Goal: Task Accomplishment & Management: Manage account settings

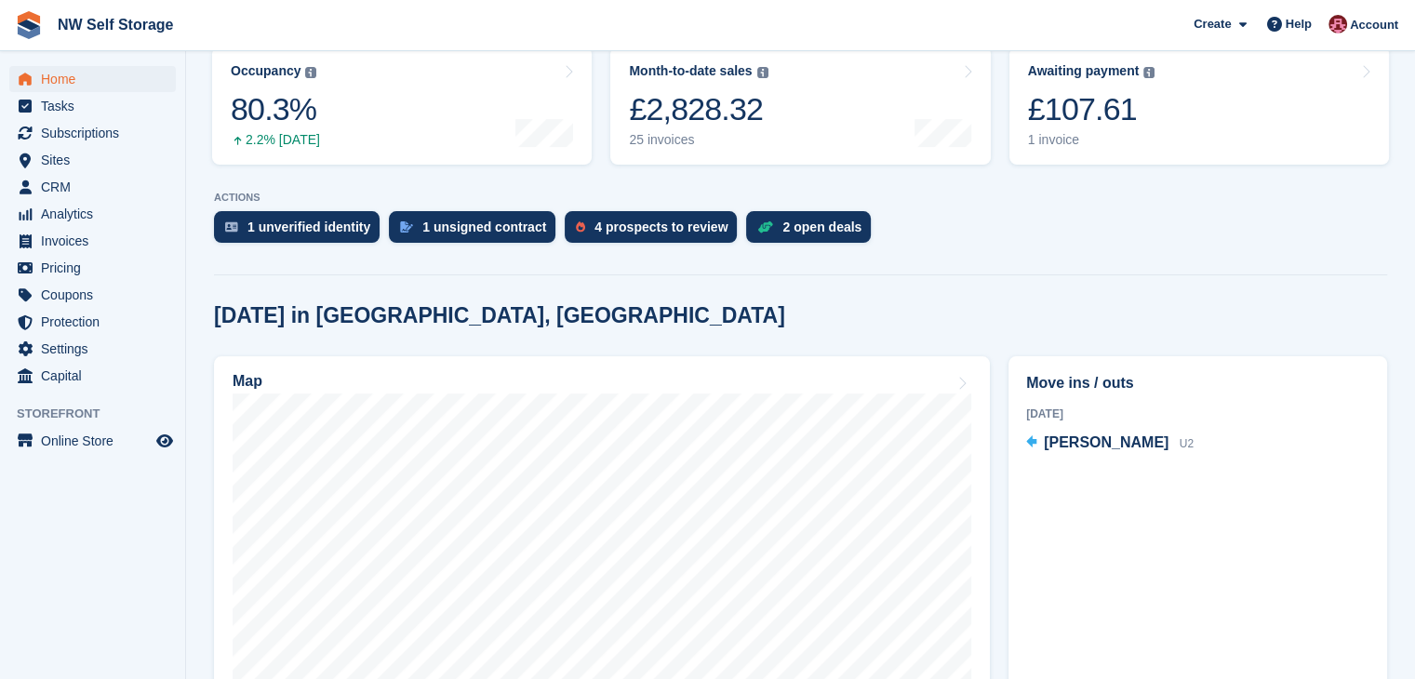
scroll to position [279, 0]
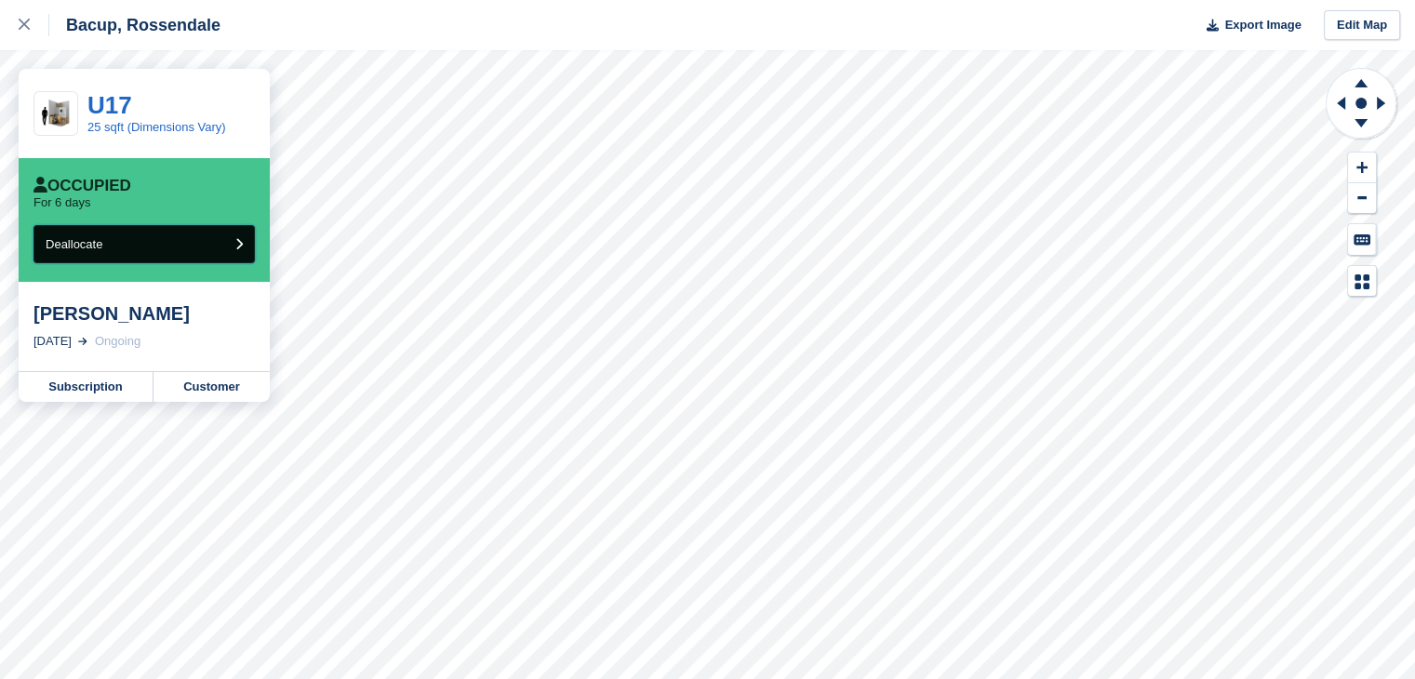
click at [202, 245] on button "Deallocate" at bounding box center [143, 244] width 221 height 38
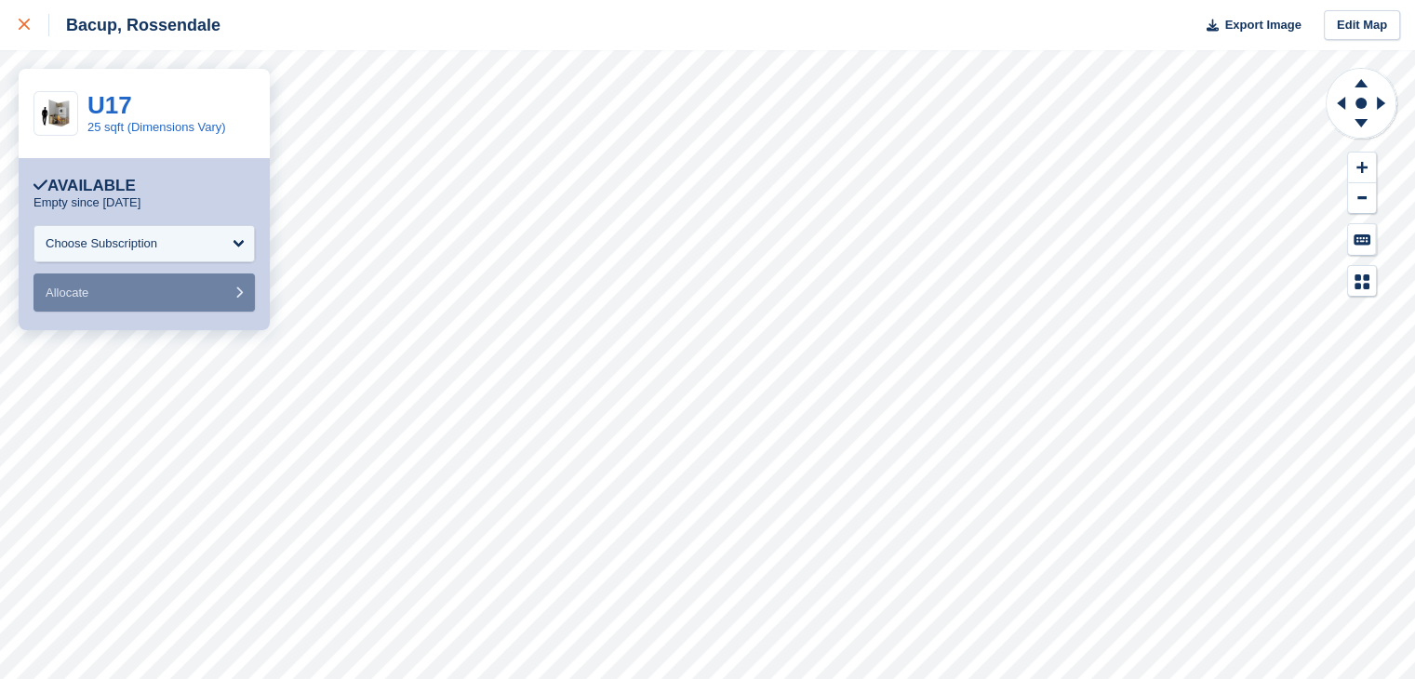
click at [31, 31] on div at bounding box center [34, 25] width 31 height 22
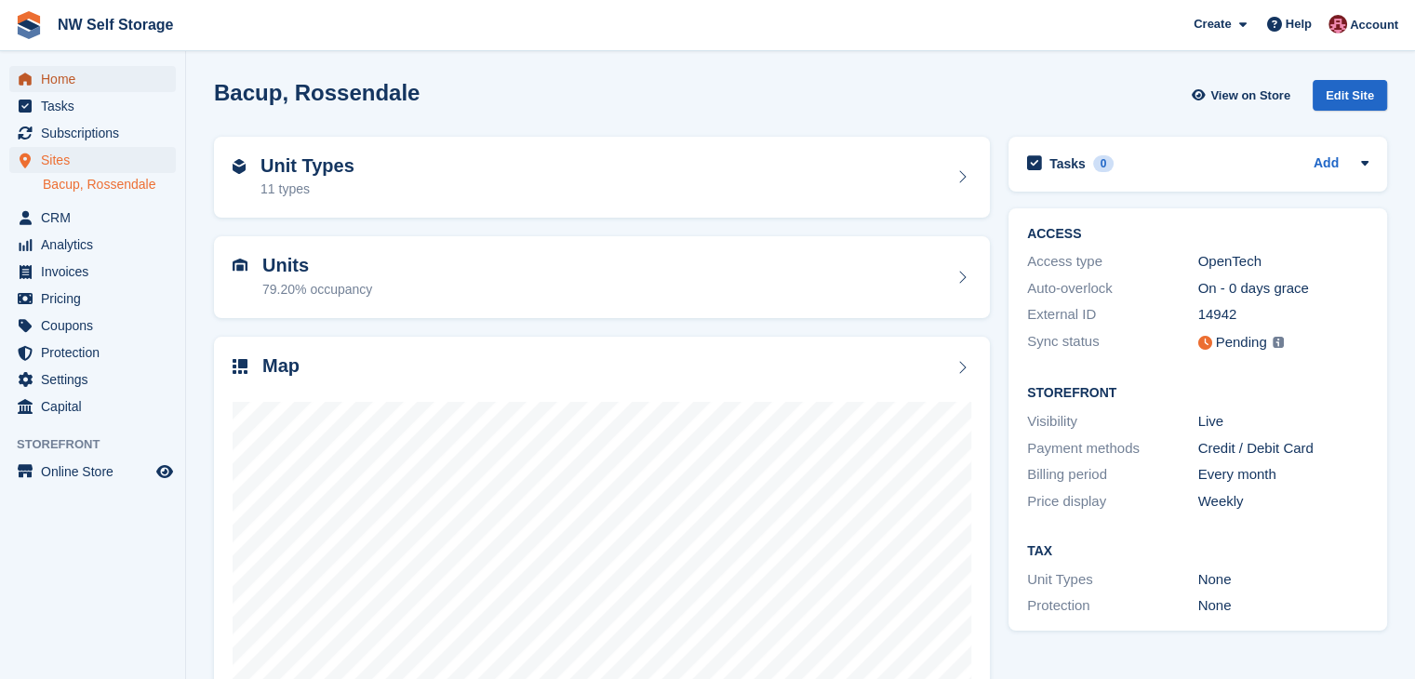
click at [53, 80] on span "Home" at bounding box center [97, 79] width 112 height 26
